Goal: Book appointment/travel/reservation

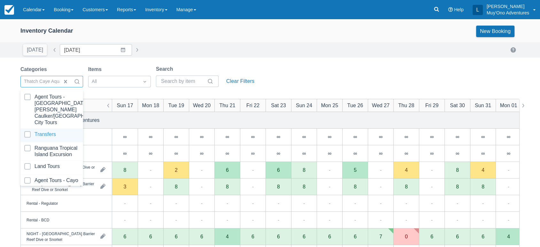
scroll to position [64, 0]
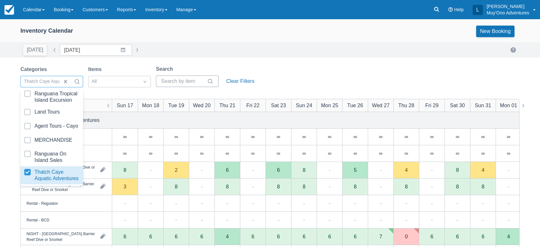
click at [211, 79] on icon at bounding box center [210, 81] width 5 height 5
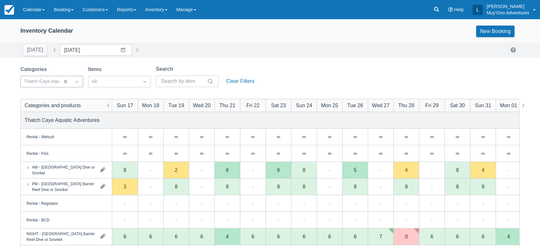
click at [254, 64] on div "Inventory Calendar New Booking Today Date 08/17/25 Navigate forward to interact…" at bounding box center [270, 205] width 540 height 372
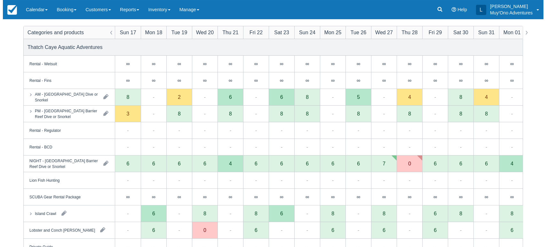
scroll to position [70, 0]
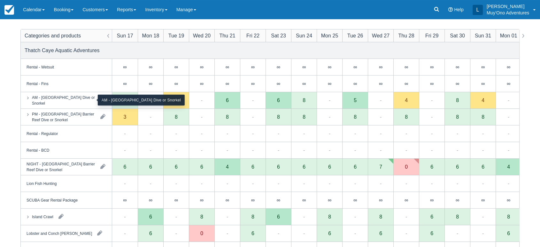
click at [80, 101] on div "AM - [GEOGRAPHIC_DATA] Dive or Snorkel" at bounding box center [63, 100] width 63 height 12
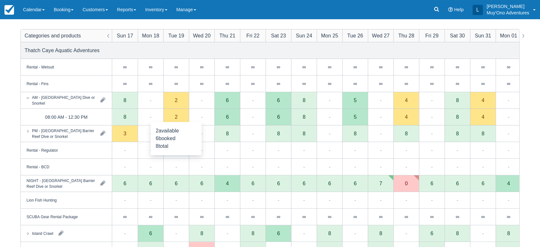
click at [181, 121] on div "2" at bounding box center [176, 117] width 26 height 17
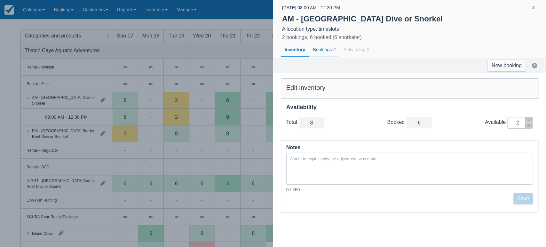
click at [321, 48] on div "Bookings 2" at bounding box center [324, 50] width 30 height 15
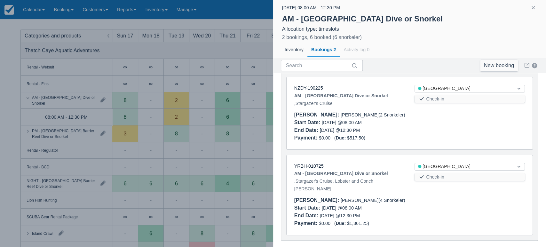
scroll to position [43, 0]
